Goal: Task Accomplishment & Management: Manage account settings

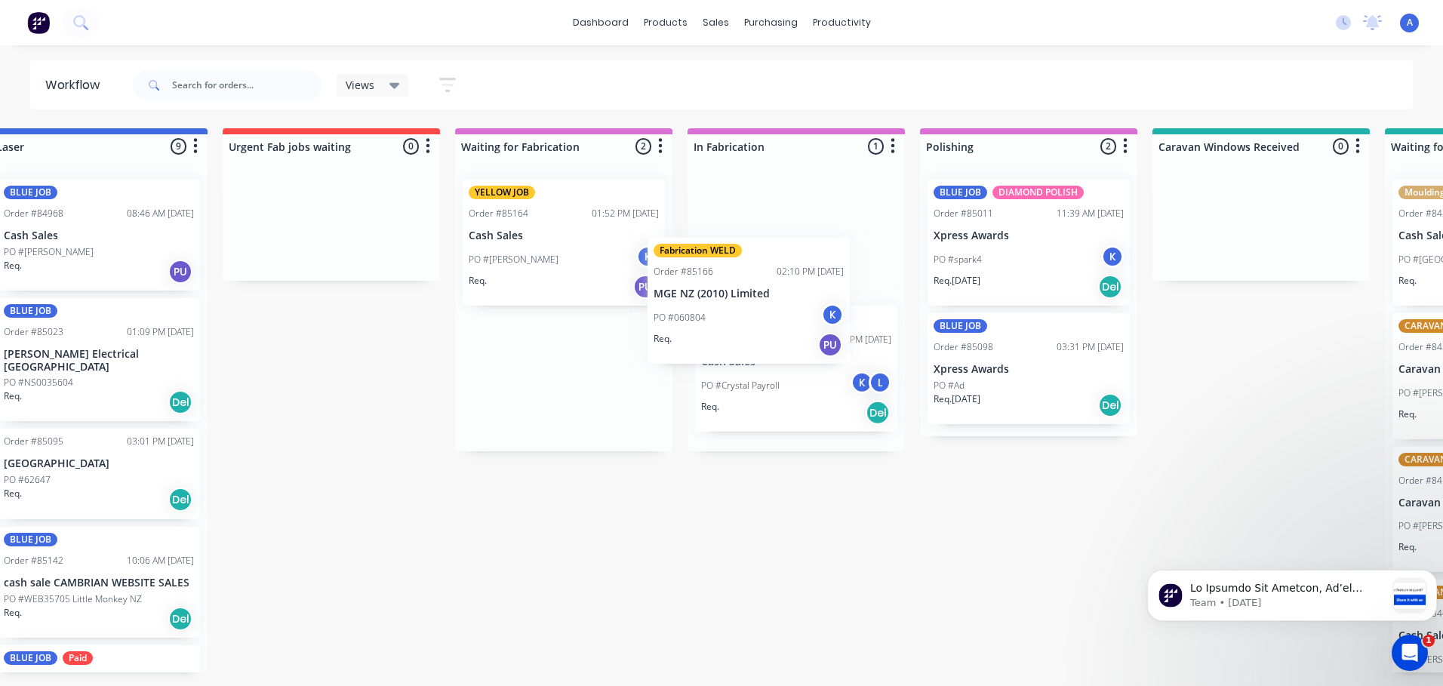
scroll to position [2155, 0]
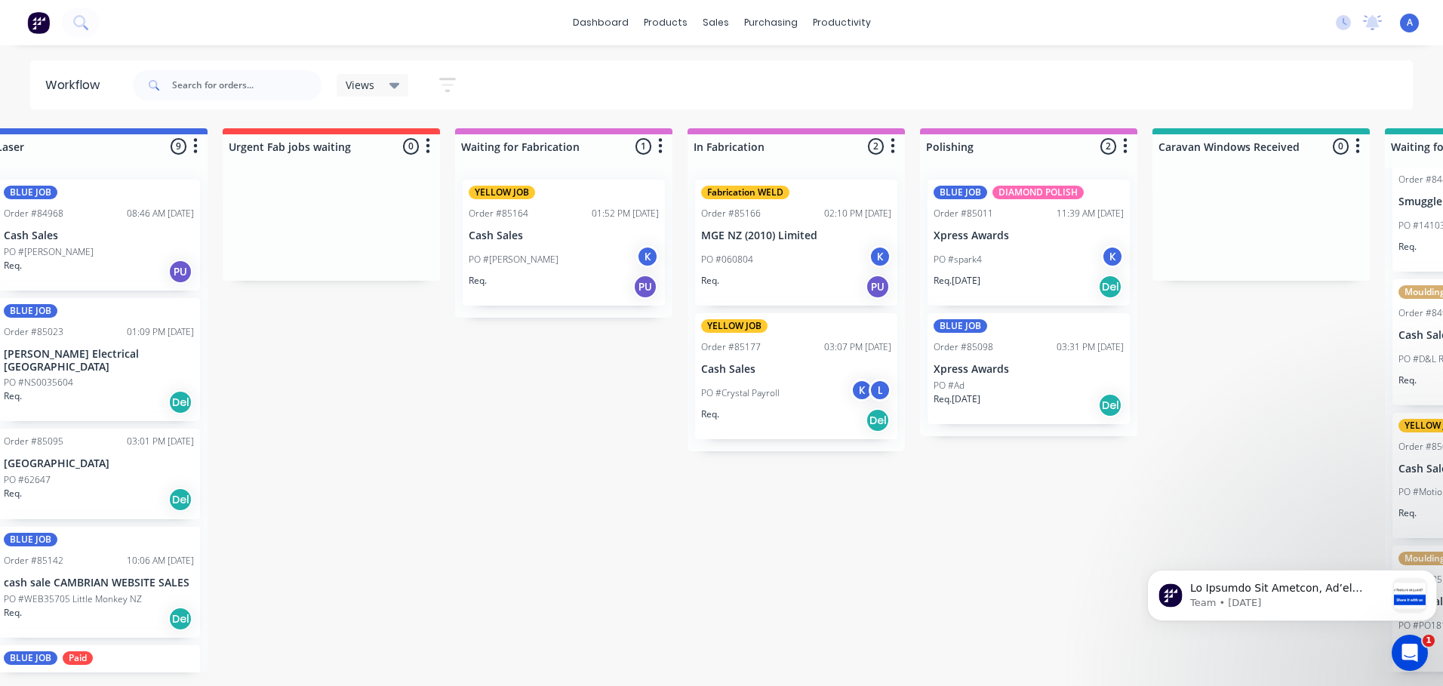
click at [805, 252] on div "PO #060804 K" at bounding box center [796, 259] width 190 height 29
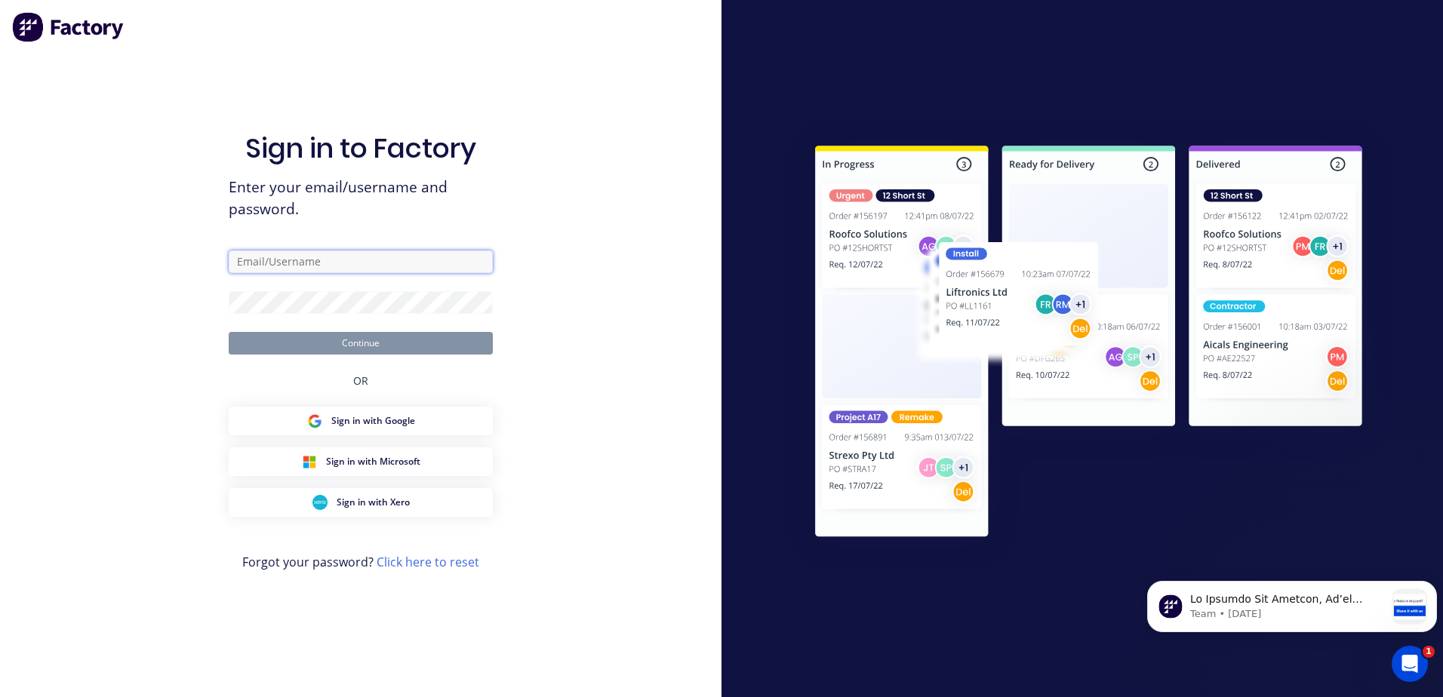
type input "[EMAIL_ADDRESS][DOMAIN_NAME]"
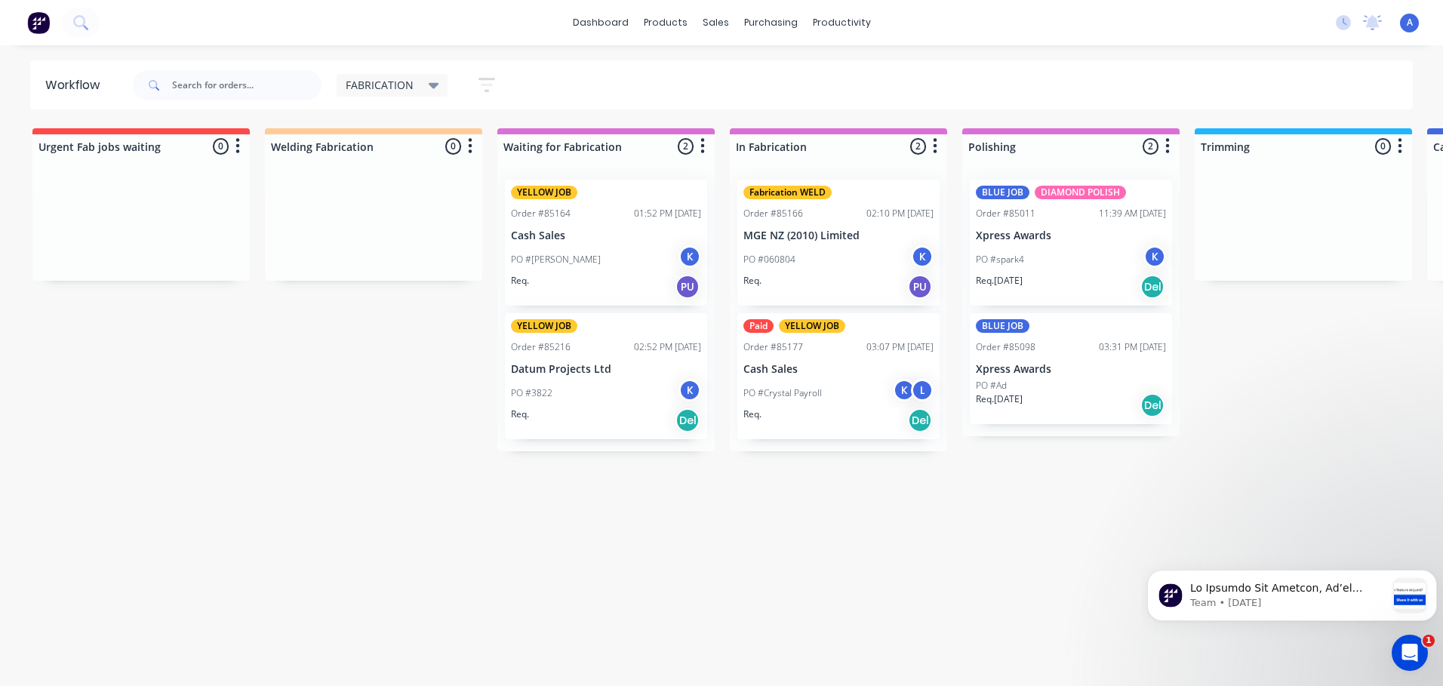
click at [825, 271] on div "PO #060804 K" at bounding box center [838, 259] width 190 height 29
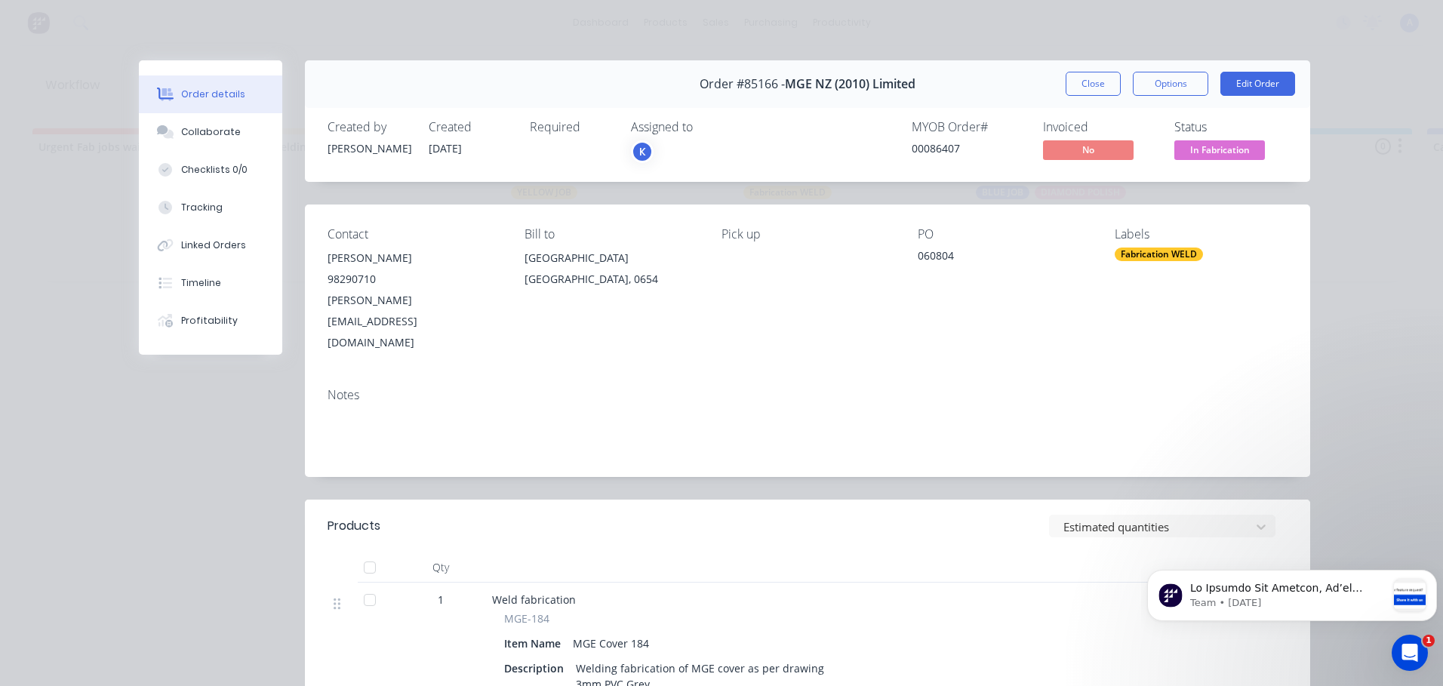
click at [675, 146] on div "K" at bounding box center [706, 151] width 151 height 23
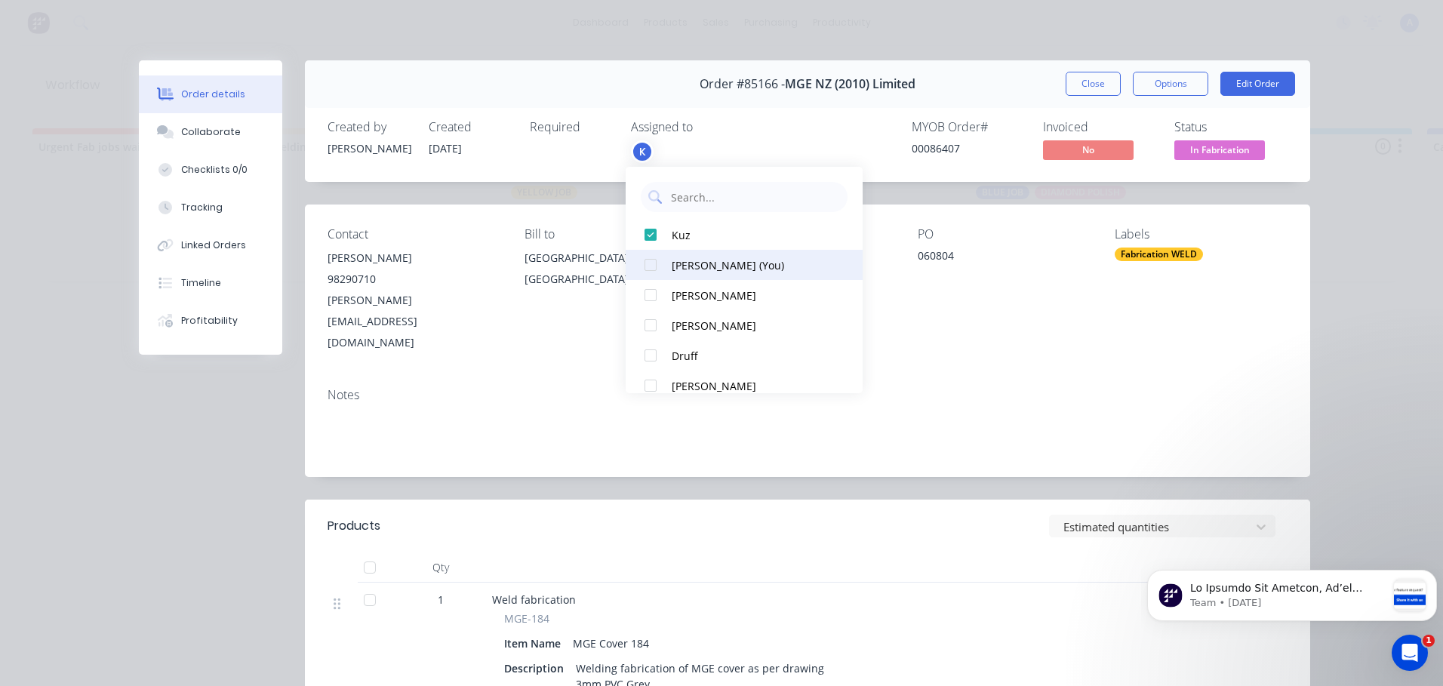
click at [716, 270] on div "Annette (You)" at bounding box center [751, 265] width 159 height 16
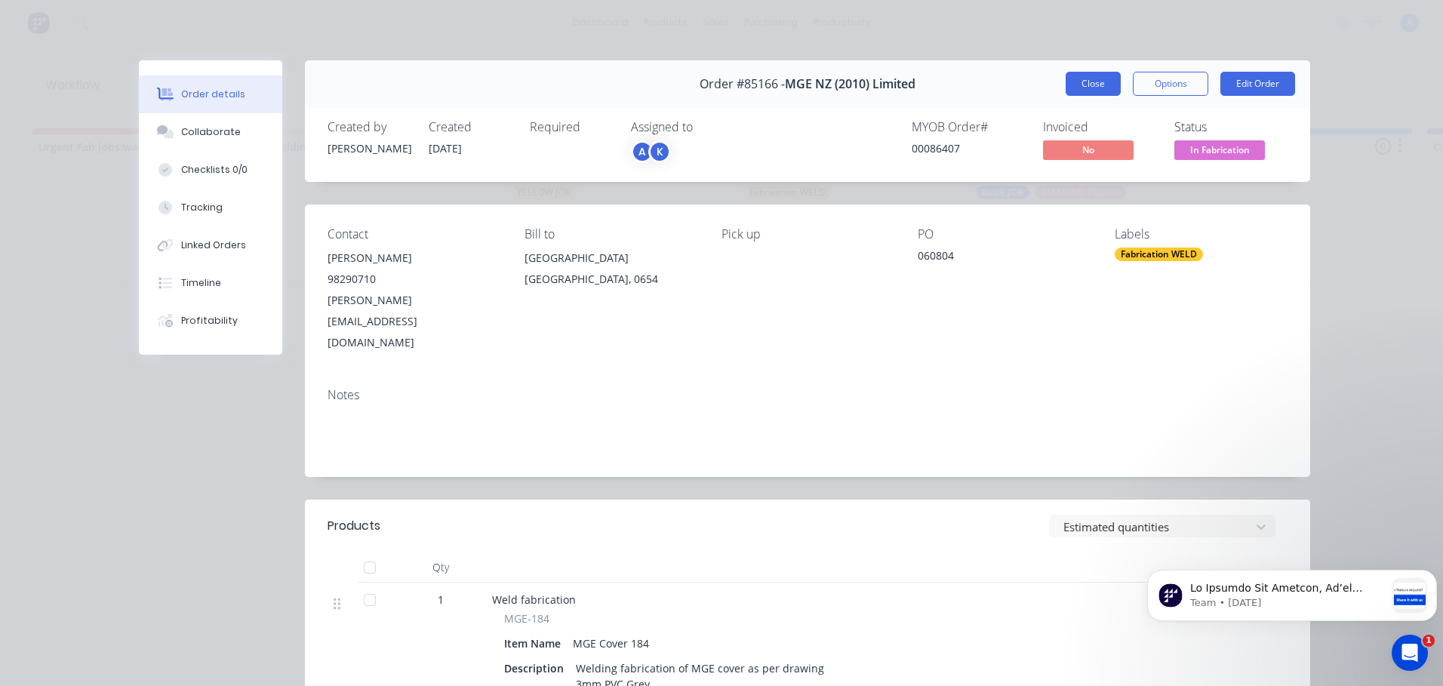
click at [1096, 81] on button "Close" at bounding box center [1092, 84] width 55 height 24
